Goal: Ask a question

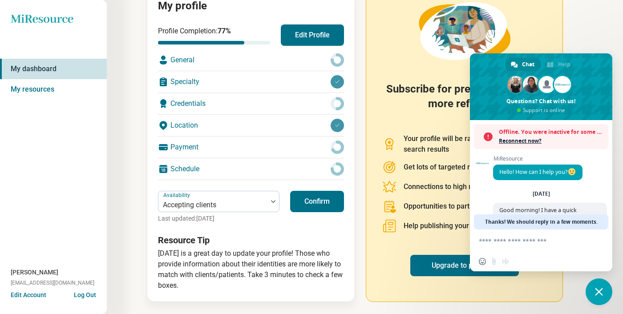
scroll to position [93, 0]
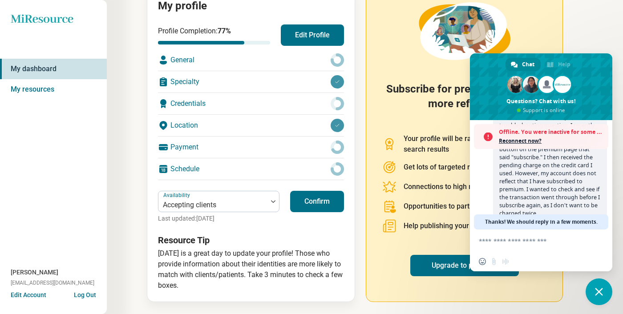
click at [493, 134] on div "Offline. You were inactive for some time. Reconnect now?" at bounding box center [544, 136] width 120 height 25
click at [545, 171] on span "Good morning! I have a quick troubleshooting question. I recently decided to up…" at bounding box center [550, 166] width 101 height 104
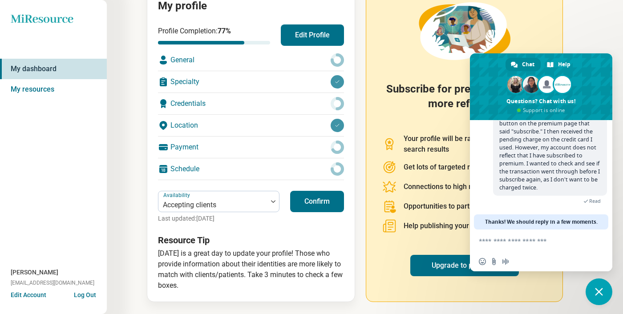
click at [595, 203] on span "Read" at bounding box center [595, 201] width 12 height 6
click at [534, 157] on span "Good morning! I have a quick troubleshooting question. I recently decided to up…" at bounding box center [550, 140] width 101 height 104
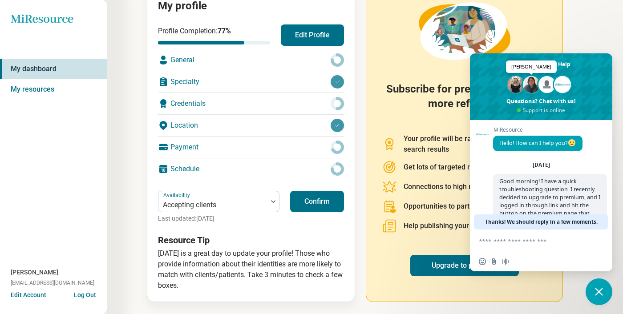
click at [533, 77] on span at bounding box center [531, 84] width 17 height 17
click at [512, 82] on span at bounding box center [516, 84] width 17 height 17
click at [548, 85] on span at bounding box center [547, 84] width 17 height 17
click at [563, 88] on span at bounding box center [562, 84] width 17 height 17
click at [495, 128] on span "MiResource" at bounding box center [537, 130] width 89 height 6
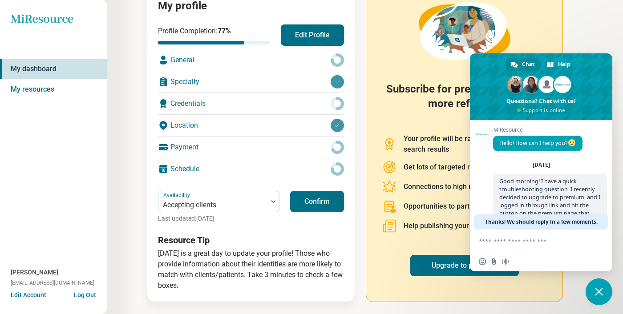
click at [543, 171] on div "[DATE] Good morning! I have a quick troubleshooting question. I recently decide…" at bounding box center [550, 232] width 114 height 143
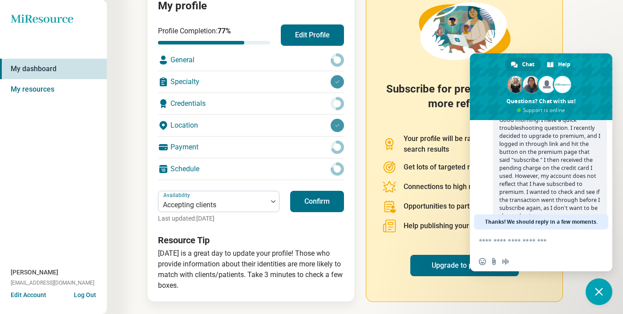
scroll to position [93, 0]
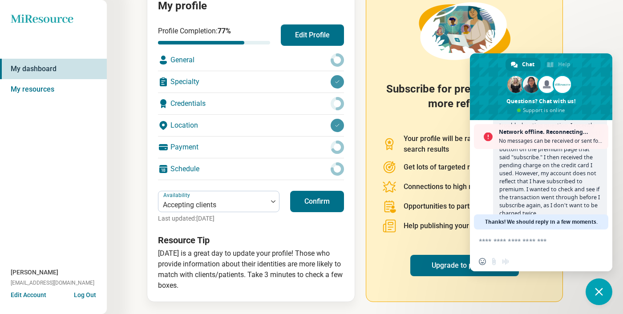
click at [542, 174] on span "Good morning! I have a quick troubleshooting question. I recently decided to up…" at bounding box center [550, 166] width 101 height 104
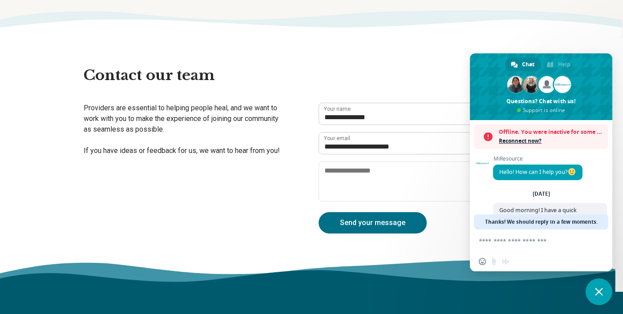
scroll to position [93, 0]
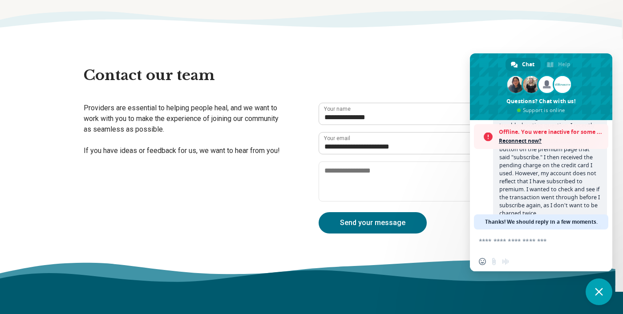
click at [528, 156] on span "Good morning! I have a quick troubleshooting question. I recently decided to up…" at bounding box center [550, 166] width 101 height 104
click at [528, 139] on span "Reconnect now?" at bounding box center [551, 141] width 105 height 9
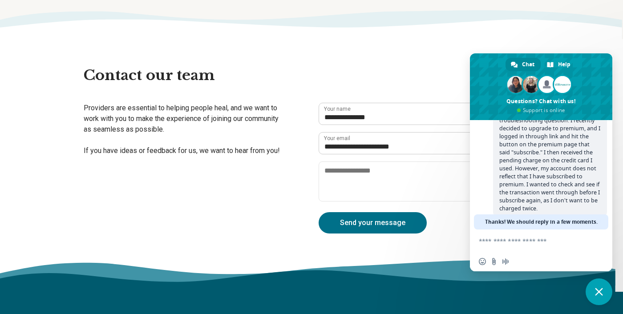
scroll to position [93, 0]
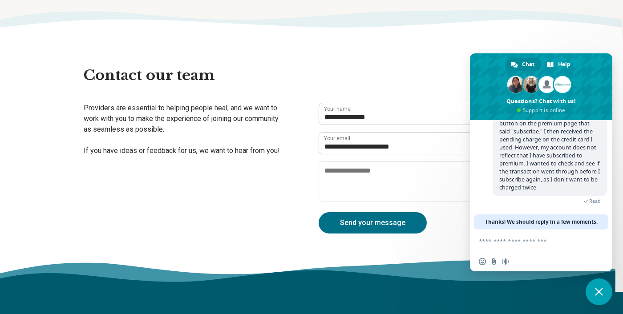
click at [252, 57] on section "**********" at bounding box center [311, 150] width 623 height 221
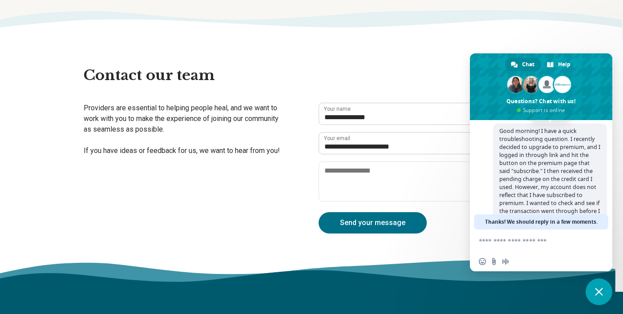
scroll to position [0, 0]
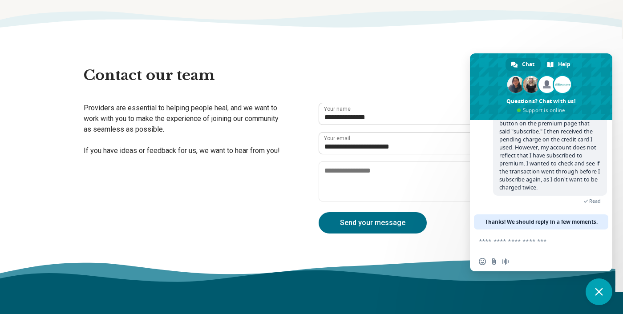
click at [557, 183] on span "Good morning! I have a quick troubleshooting question. I recently decided to up…" at bounding box center [550, 140] width 114 height 112
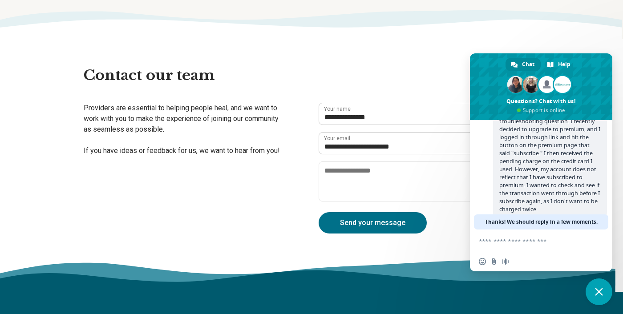
scroll to position [93, 0]
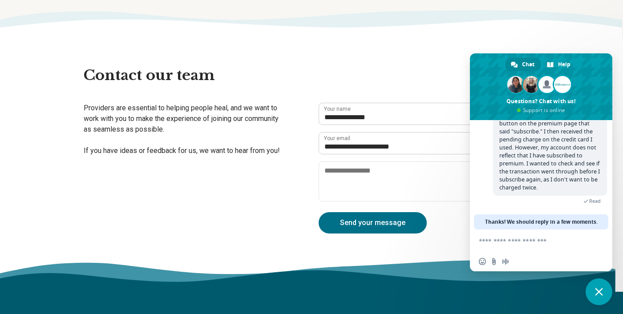
click at [541, 239] on textarea "Compose your message..." at bounding box center [531, 241] width 105 height 8
type textarea "*"
